Goal: Browse casually: Explore the website without a specific task or goal

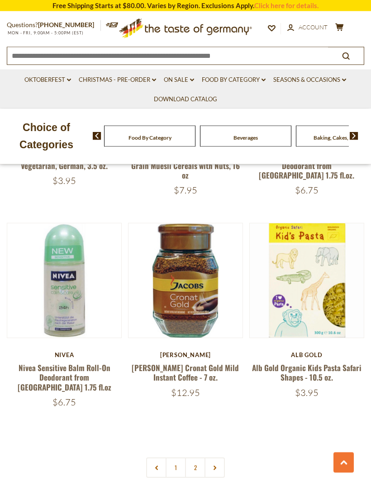
scroll to position [2412, 0]
click at [221, 457] on link at bounding box center [214, 467] width 20 height 20
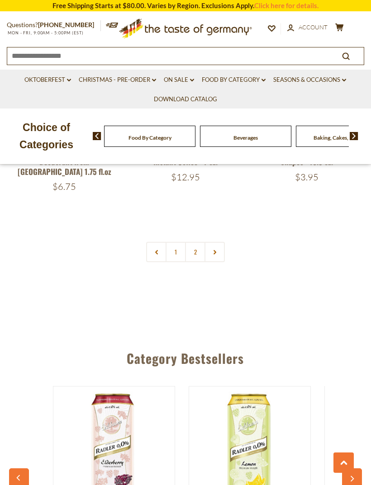
scroll to position [2626, 0]
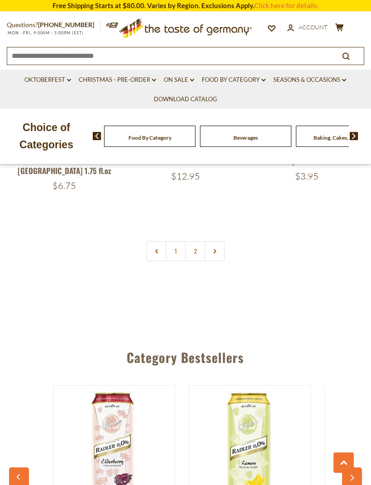
click at [199, 241] on link "2" at bounding box center [195, 251] width 20 height 20
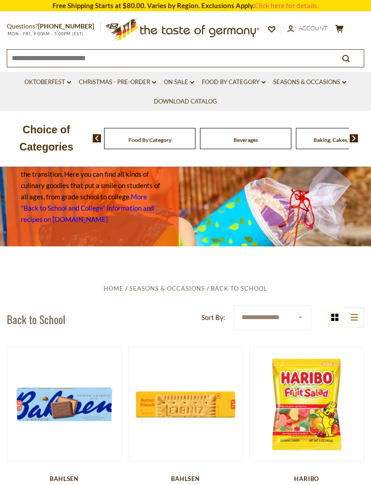
scroll to position [0, 0]
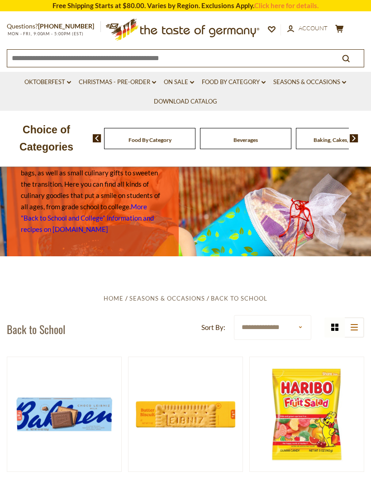
click at [56, 83] on link "Oktoberfest dropdown_arrow" at bounding box center [47, 82] width 47 height 10
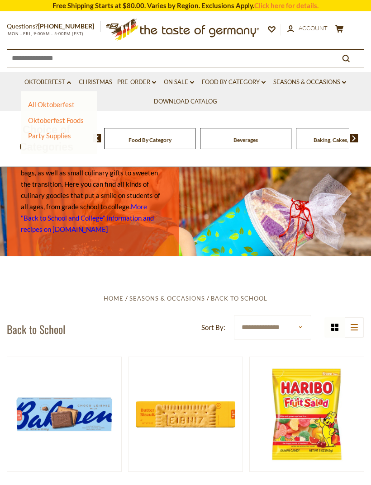
click at [59, 108] on link "All Oktoberfest" at bounding box center [51, 104] width 47 height 8
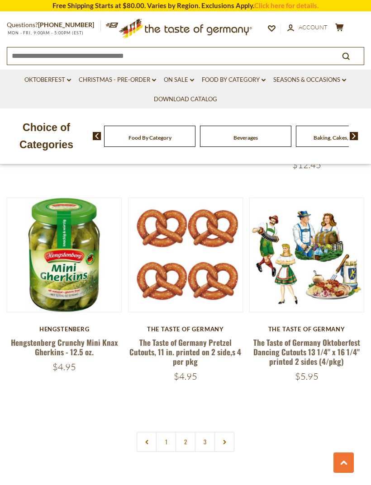
scroll to position [2469, 0]
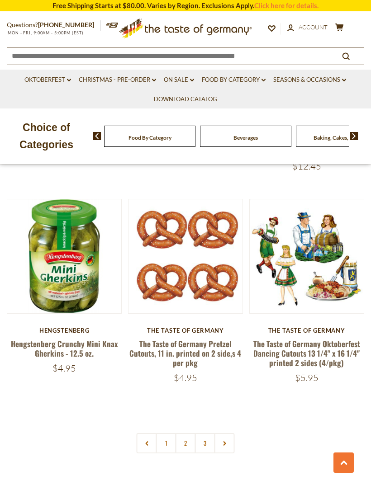
click at [191, 433] on link "2" at bounding box center [185, 443] width 20 height 20
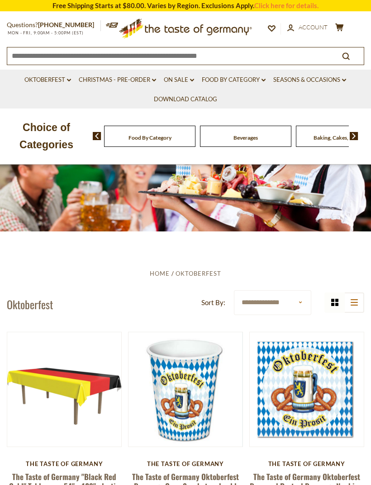
scroll to position [0, 0]
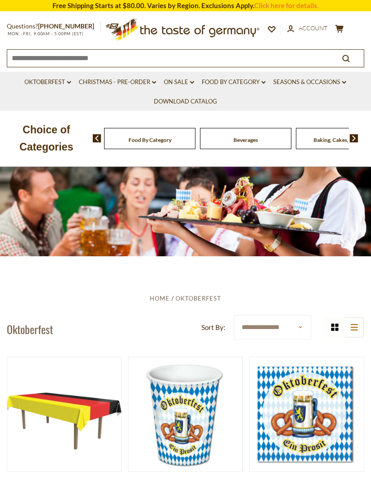
click at [240, 83] on link "Food By Category dropdown_arrow" at bounding box center [234, 82] width 64 height 10
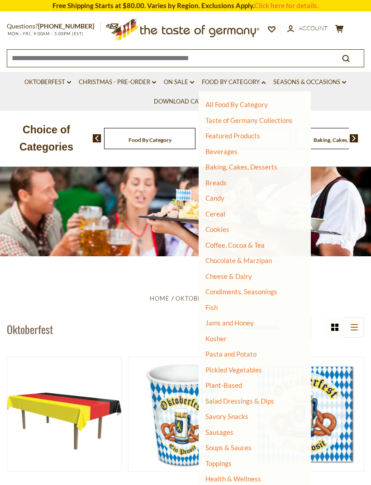
click at [260, 165] on link "Baking, Cakes, Desserts" at bounding box center [241, 167] width 72 height 8
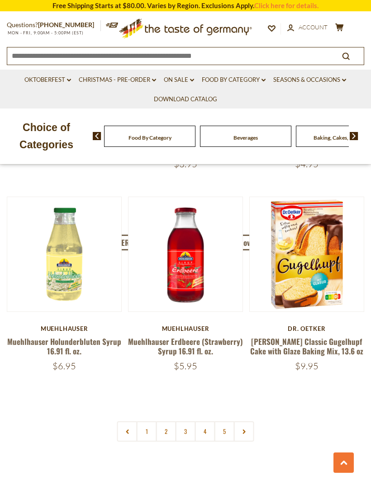
scroll to position [2442, 0]
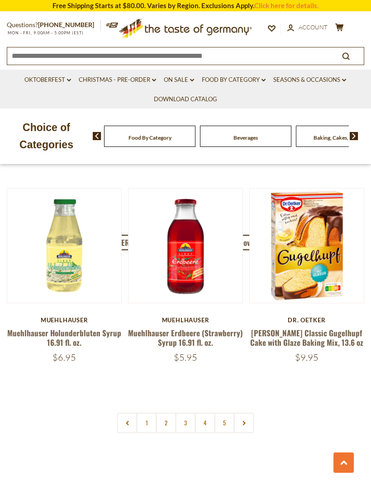
click at [165, 413] on link "2" at bounding box center [166, 423] width 20 height 20
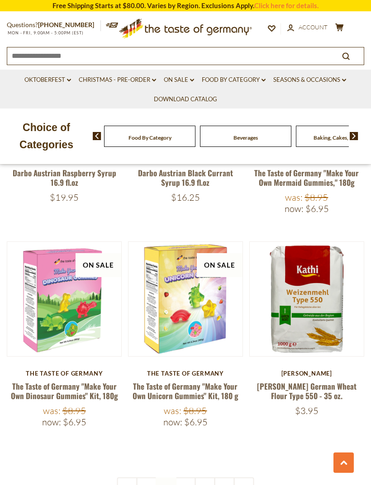
scroll to position [2400, 0]
click at [208, 477] on link "4" at bounding box center [205, 487] width 20 height 20
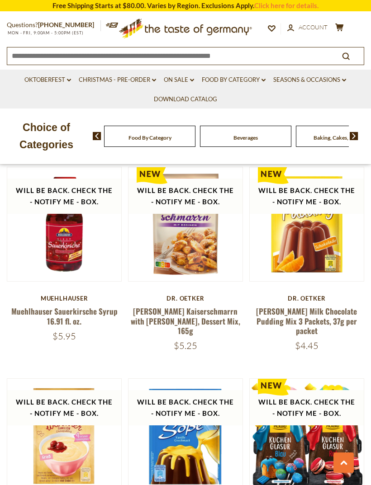
scroll to position [1044, 0]
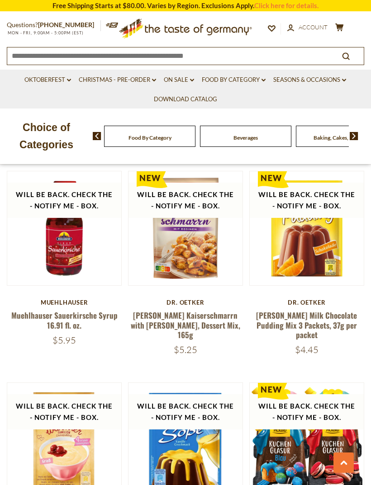
click at [175, 79] on link "On Sale dropdown_arrow" at bounding box center [179, 80] width 30 height 10
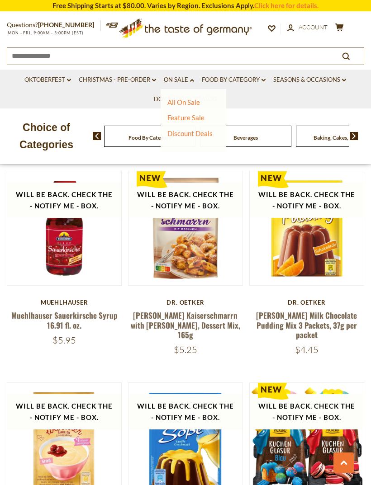
click at [183, 106] on link "All On Sale" at bounding box center [183, 102] width 33 height 8
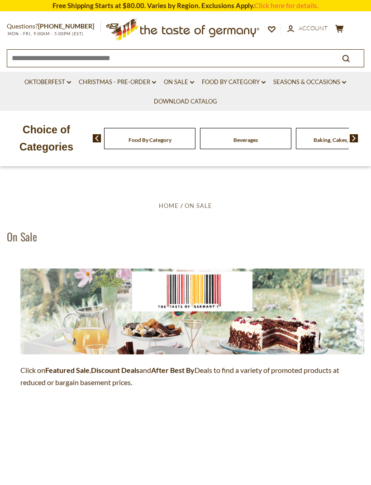
click at [118, 369] on strong "Discount Deals" at bounding box center [115, 370] width 48 height 9
click at [112, 370] on strong "Discount Deals" at bounding box center [115, 370] width 48 height 9
click at [177, 85] on link "On Sale dropdown_arrow" at bounding box center [179, 82] width 30 height 10
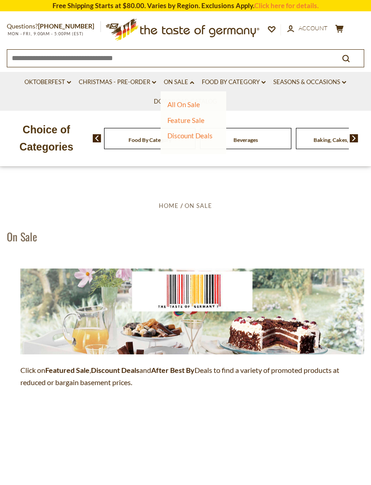
click at [194, 120] on link "Feature Sale" at bounding box center [185, 120] width 37 height 8
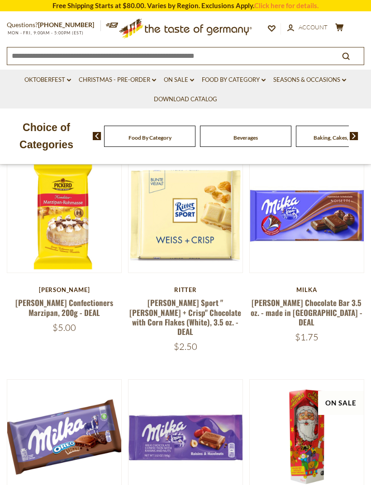
scroll to position [149, 0]
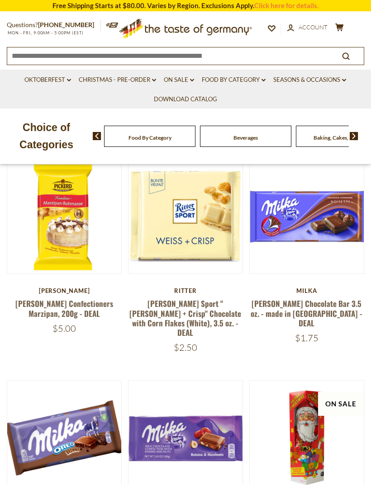
click at [180, 81] on link "On Sale dropdown_arrow" at bounding box center [179, 80] width 30 height 10
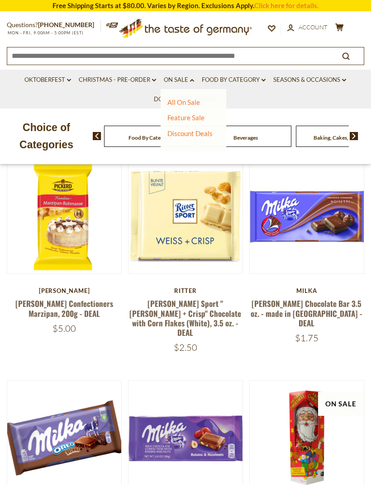
click at [186, 135] on link "Discount Deals" at bounding box center [189, 133] width 45 height 13
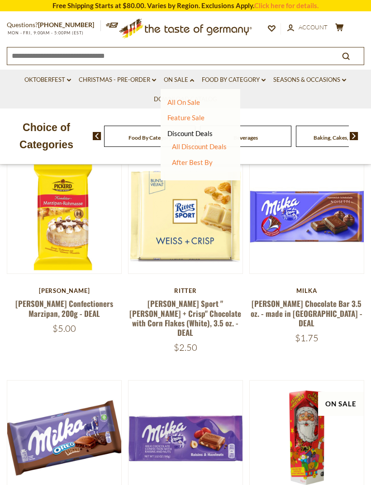
click at [214, 146] on link "All Discount Deals" at bounding box center [199, 146] width 55 height 8
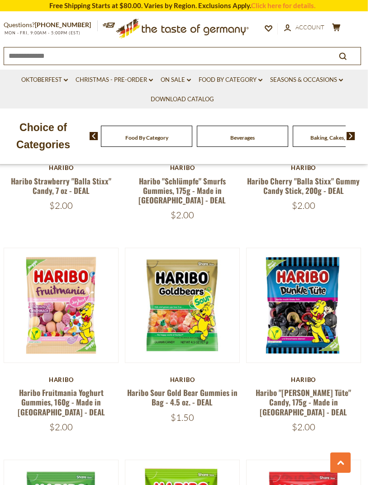
scroll to position [503, 0]
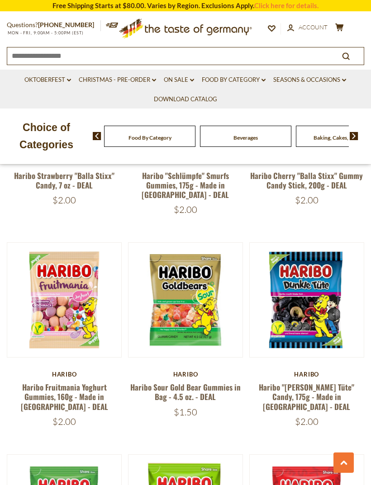
click at [314, 163] on button "Quick View" at bounding box center [306, 153] width 61 height 20
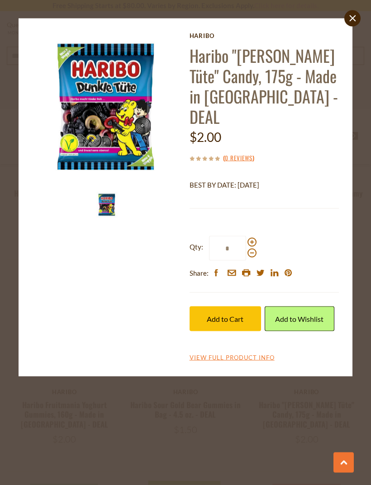
scroll to position [487, 0]
click at [141, 129] on img at bounding box center [107, 107] width 150 height 150
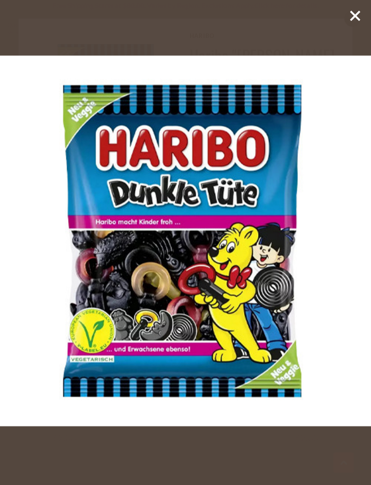
click at [351, 14] on icon at bounding box center [355, 16] width 14 height 14
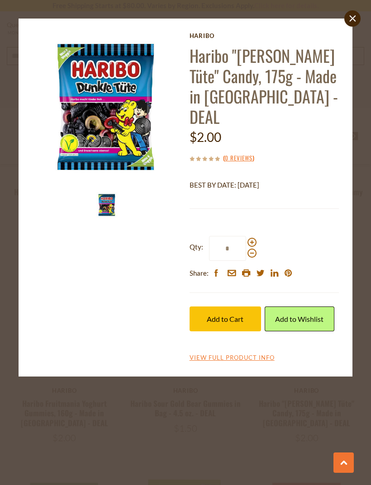
scroll to position [489, 0]
click at [347, 20] on link "close" at bounding box center [352, 18] width 16 height 16
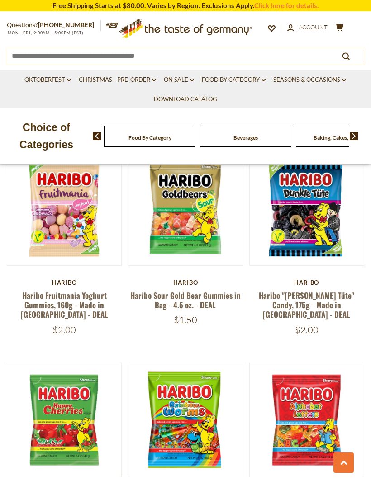
scroll to position [591, 0]
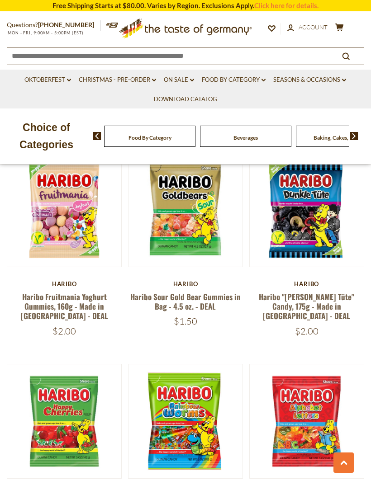
click at [250, 77] on link "Food By Category dropdown_arrow" at bounding box center [234, 80] width 64 height 10
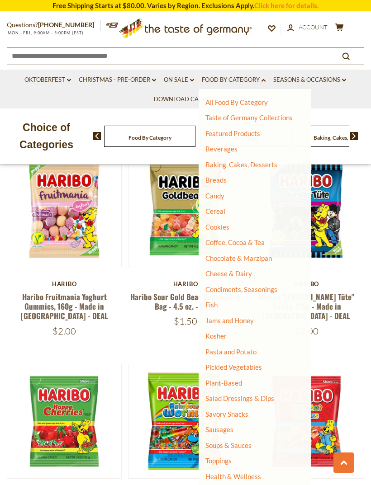
click at [229, 441] on link "Soups & Sauces" at bounding box center [228, 445] width 46 height 8
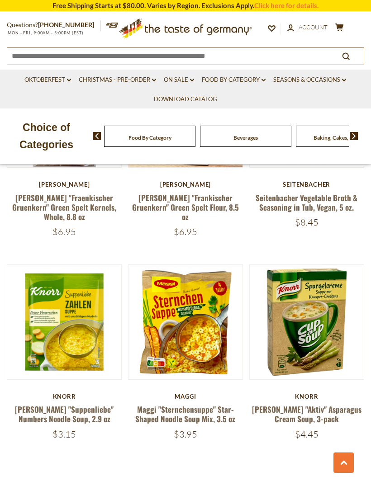
scroll to position [2283, 0]
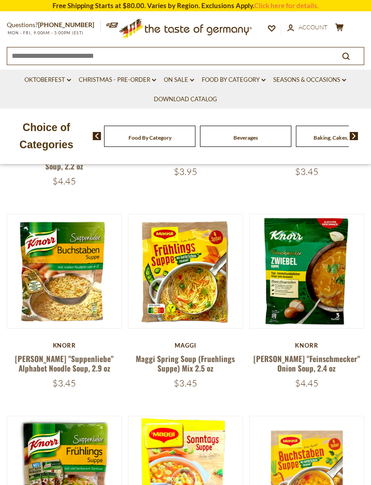
scroll to position [444, 0]
